Goal: Information Seeking & Learning: Find specific fact

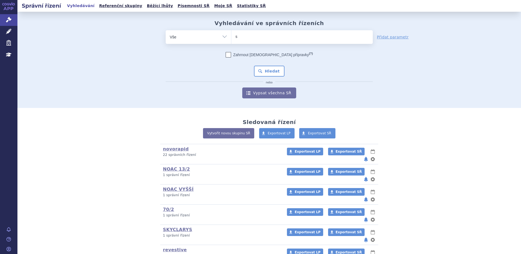
type input "sk"
type input "sky"
type input "skyc"
type input "skycla"
type input "skyclary"
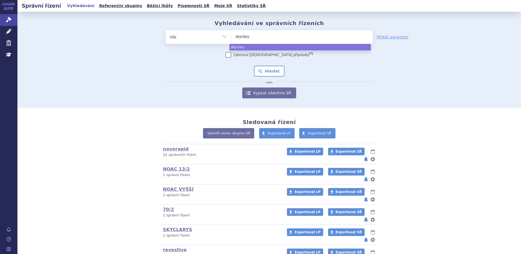
type input "skyclarys"
select select "skyclarys"
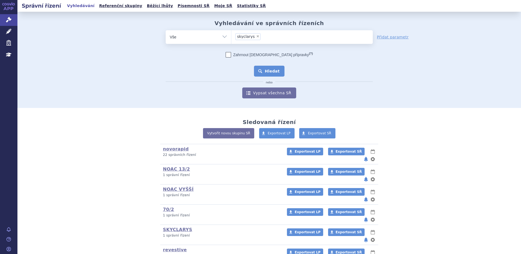
click at [268, 70] on button "Hledat" at bounding box center [269, 71] width 31 height 11
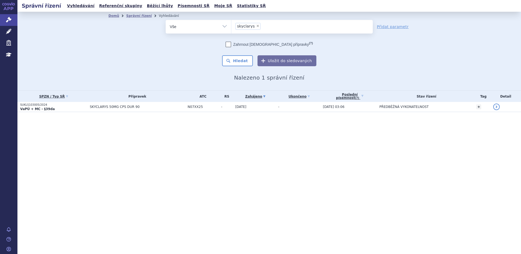
click at [65, 107] on p "VaPÚ + MC - §39da" at bounding box center [53, 109] width 67 height 4
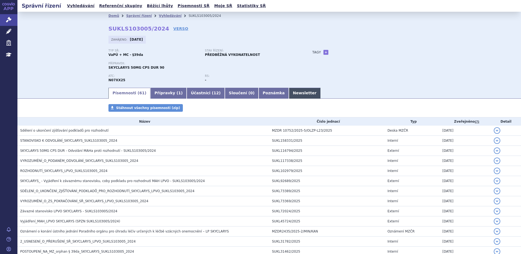
click at [289, 94] on link "Newsletter" at bounding box center [305, 93] width 32 height 11
